Goal: Transaction & Acquisition: Purchase product/service

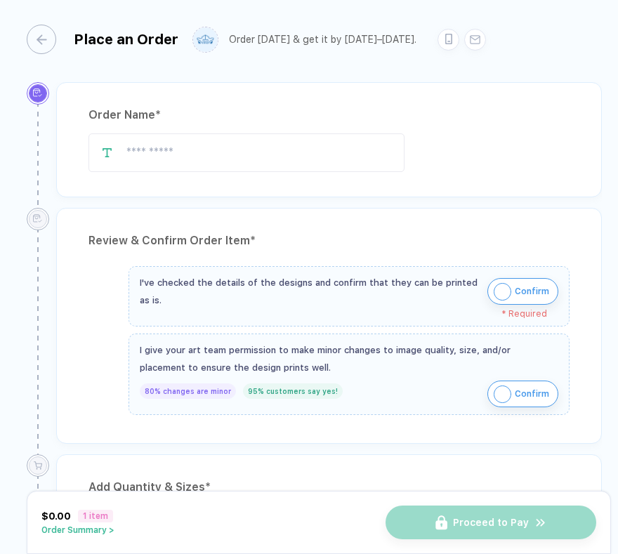
type input "**********"
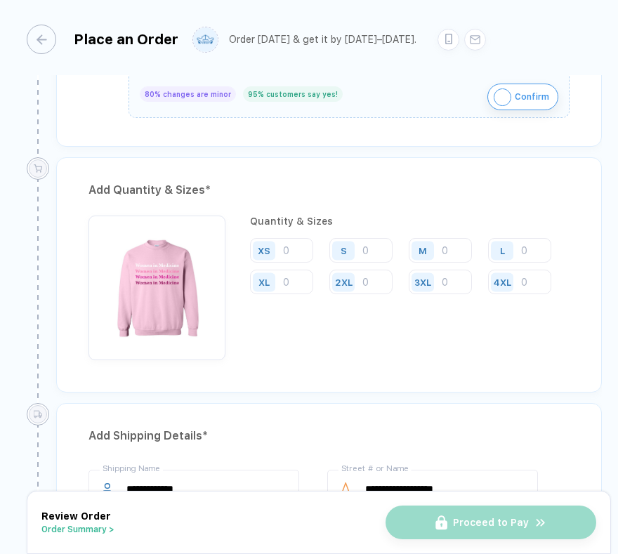
scroll to position [585, 0]
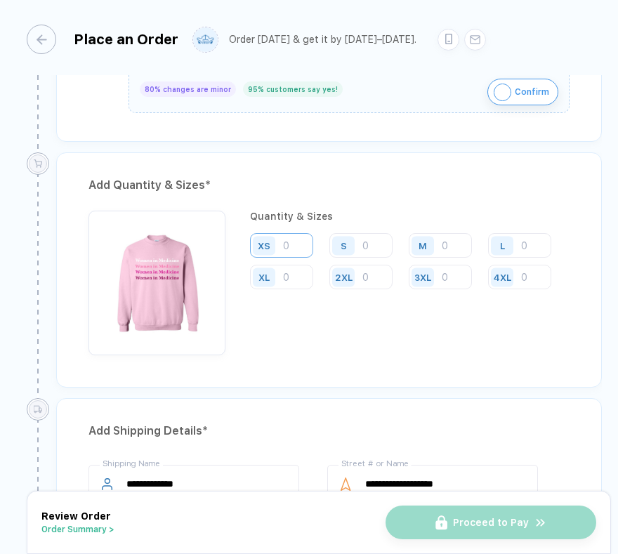
click at [289, 244] on input "number" at bounding box center [281, 245] width 63 height 25
click at [373, 237] on input "number" at bounding box center [360, 245] width 63 height 25
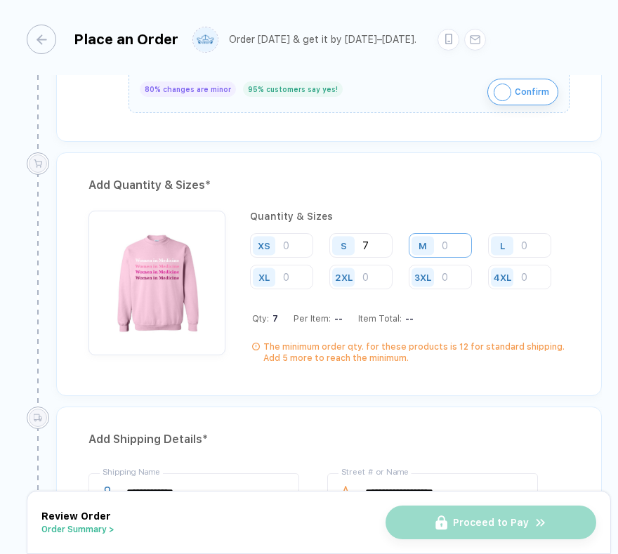
type input "7"
click at [450, 237] on input "number" at bounding box center [440, 245] width 63 height 25
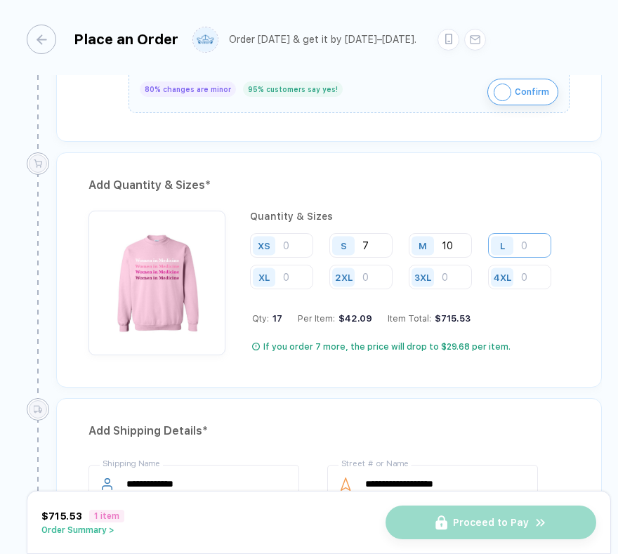
type input "10"
click at [529, 237] on input "number" at bounding box center [519, 245] width 63 height 25
type input "10"
click at [285, 268] on input "number" at bounding box center [281, 277] width 63 height 25
type input "7"
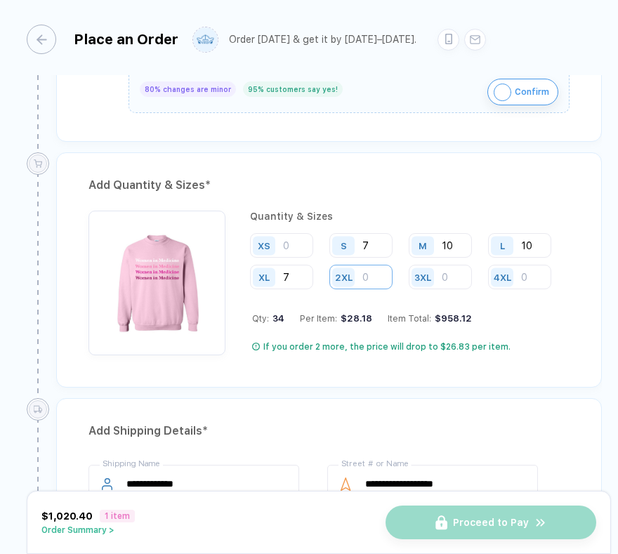
click at [373, 271] on input "number" at bounding box center [360, 277] width 63 height 25
type input "2"
click at [454, 238] on input "10" at bounding box center [440, 245] width 63 height 25
type input "12"
click at [532, 242] on input "10" at bounding box center [519, 245] width 63 height 25
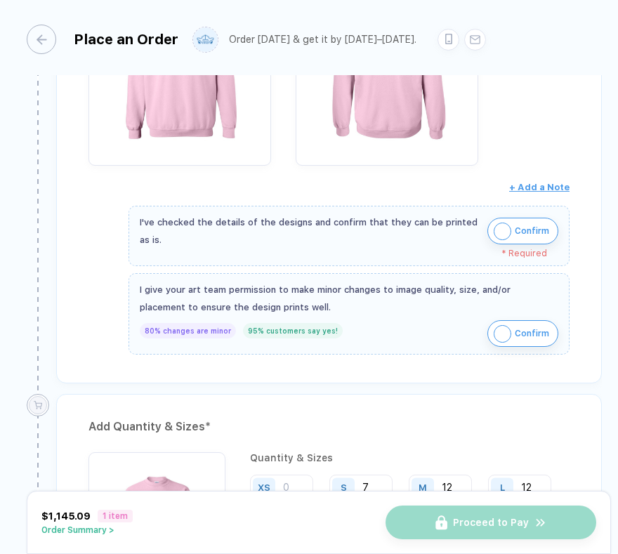
scroll to position [339, 0]
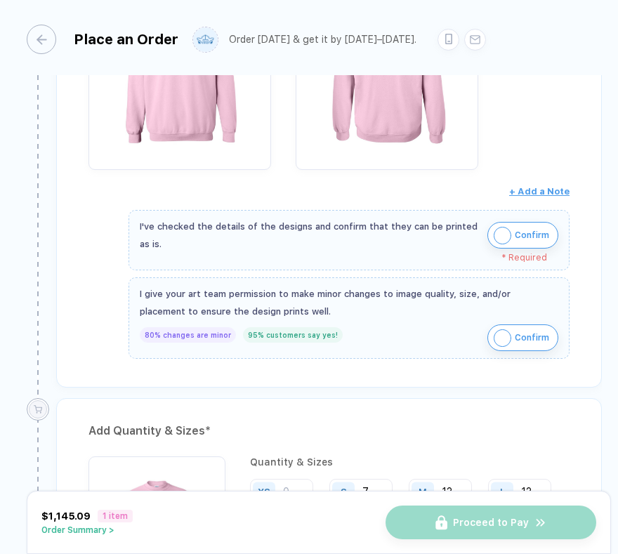
type input "12"
click at [501, 227] on img "button" at bounding box center [503, 236] width 18 height 18
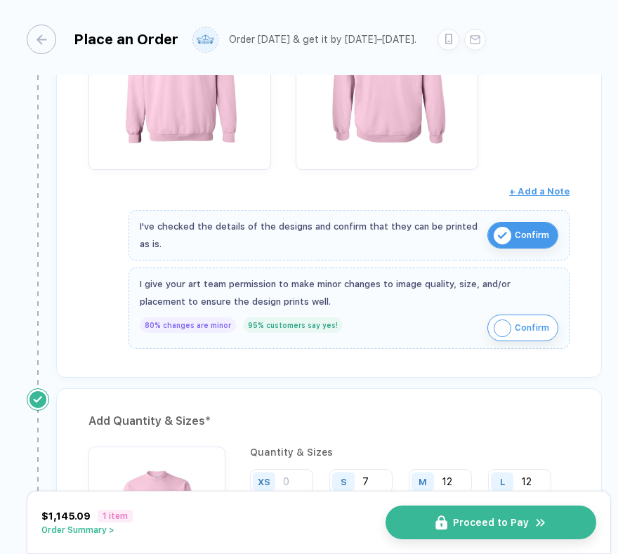
click at [498, 319] on img "button" at bounding box center [503, 328] width 18 height 18
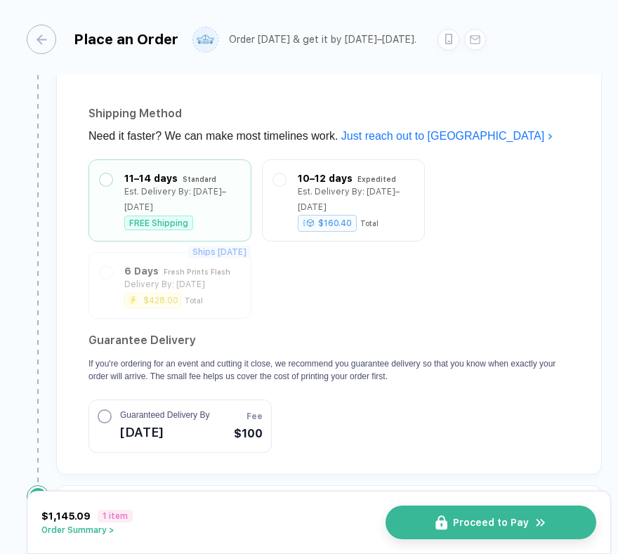
scroll to position [1314, 0]
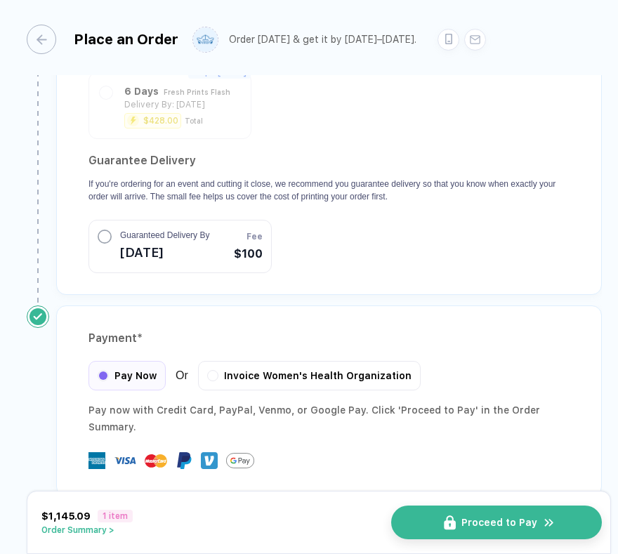
click at [520, 510] on button "Proceed to Pay" at bounding box center [496, 523] width 211 height 34
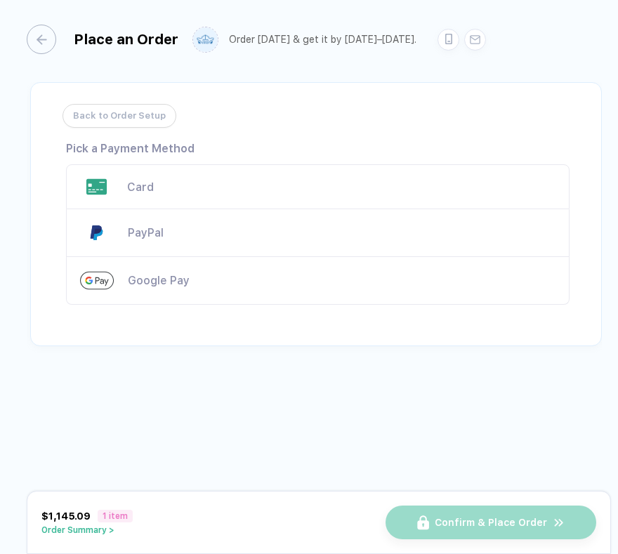
click at [264, 186] on div "Card" at bounding box center [341, 186] width 428 height 13
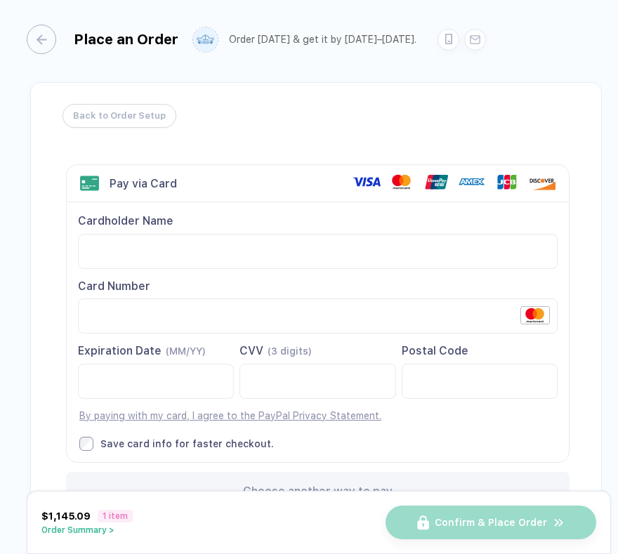
click at [60, 355] on div "Back to Order Setup Visa MasterCard Union Pay American Express JCB Discover Din…" at bounding box center [316, 310] width 572 height 457
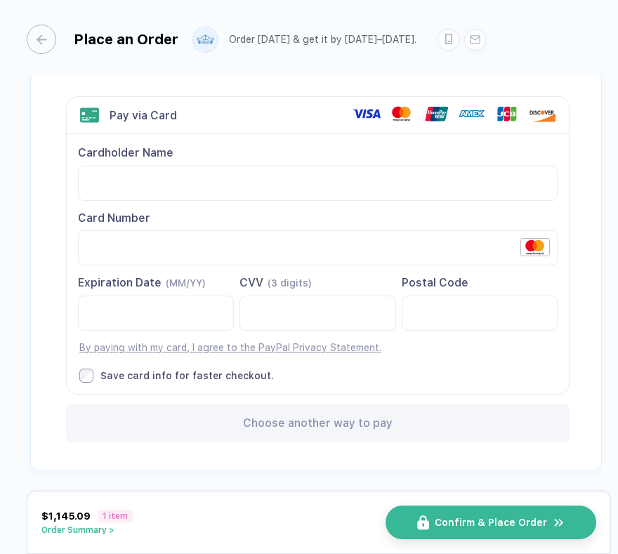
scroll to position [67, 0]
click at [451, 528] on span "Confirm & Place Order" at bounding box center [499, 522] width 112 height 11
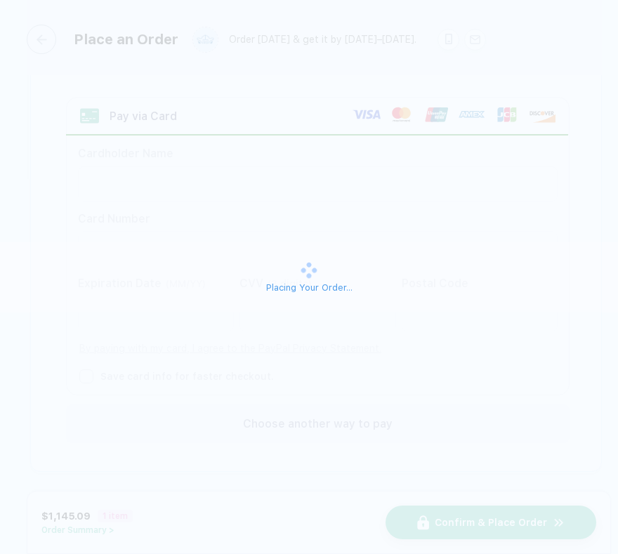
scroll to position [0, 0]
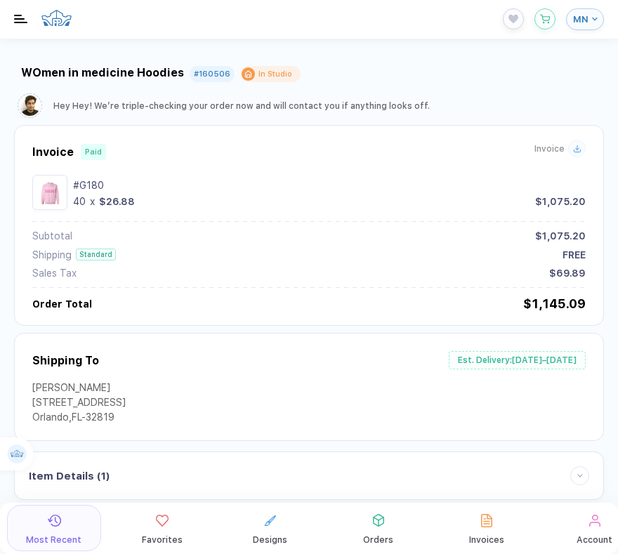
click at [568, 148] on div at bounding box center [577, 149] width 18 height 18
